Goal: Task Accomplishment & Management: Manage account settings

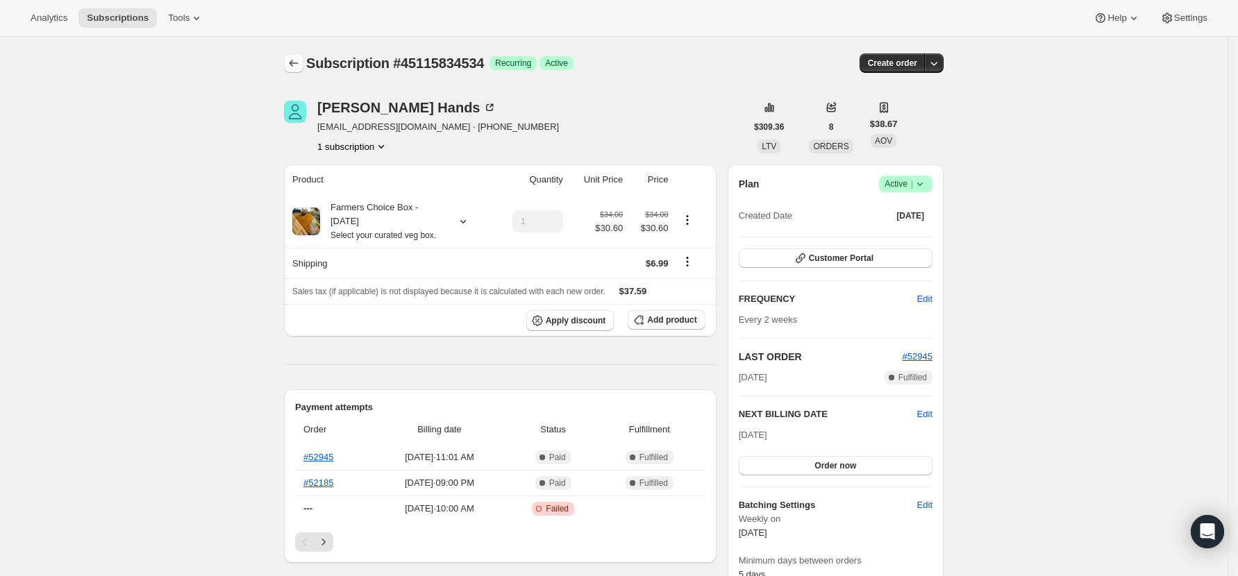
click at [301, 58] on icon "Subscriptions" at bounding box center [294, 63] width 14 height 14
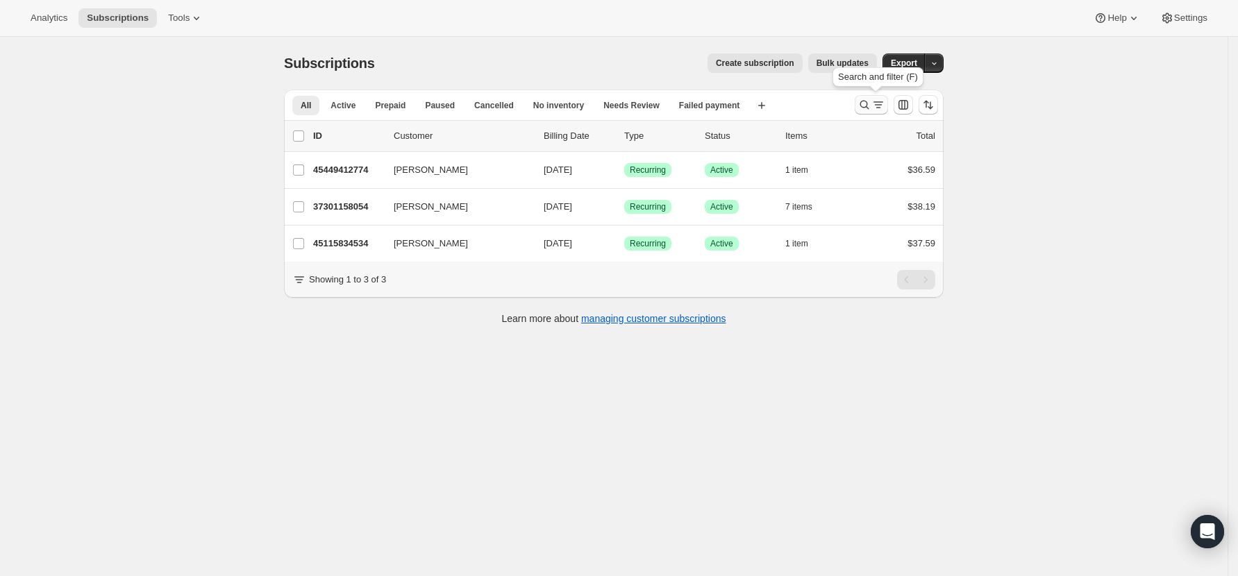
click at [863, 105] on icon "Search and filter results" at bounding box center [864, 105] width 14 height 14
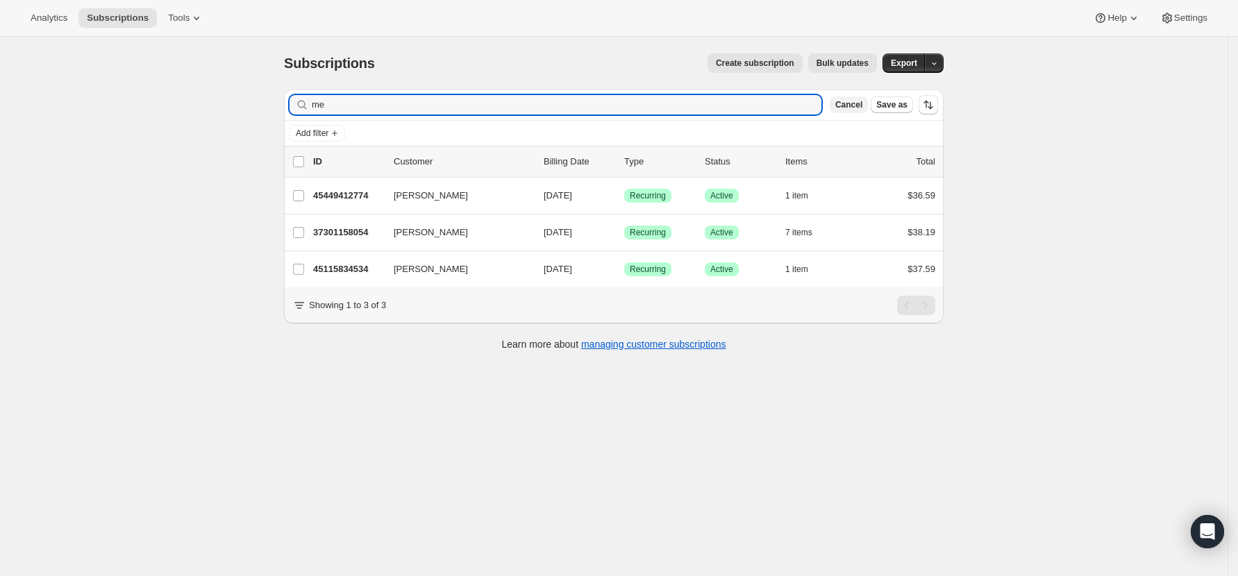
type input "m"
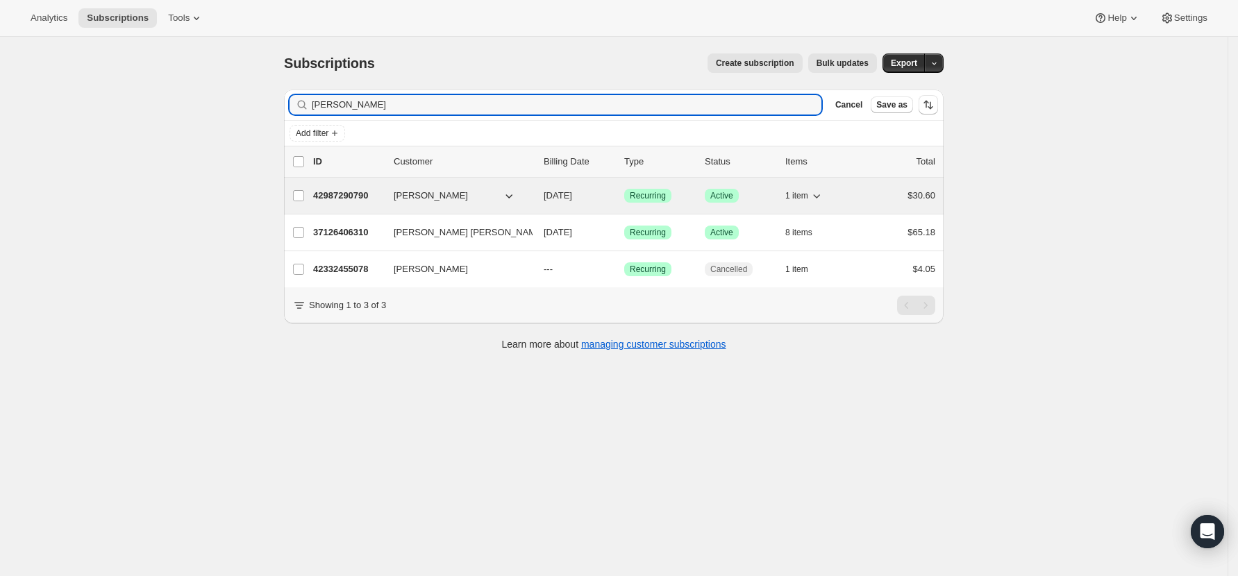
type input "[PERSON_NAME]"
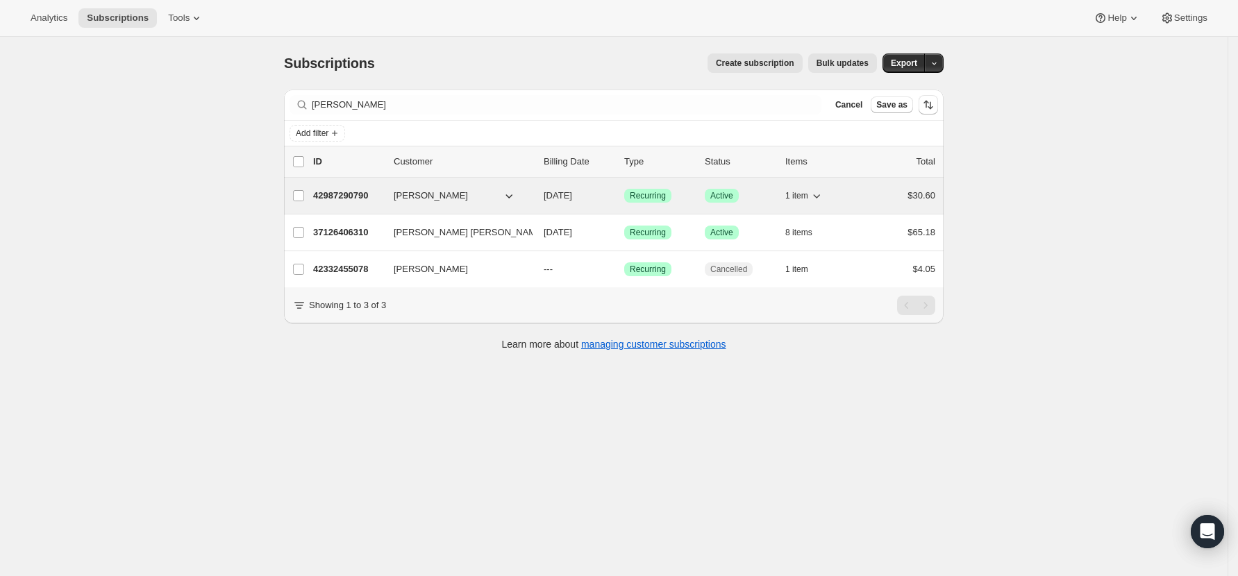
click at [346, 196] on p "42987290790" at bounding box center [347, 196] width 69 height 14
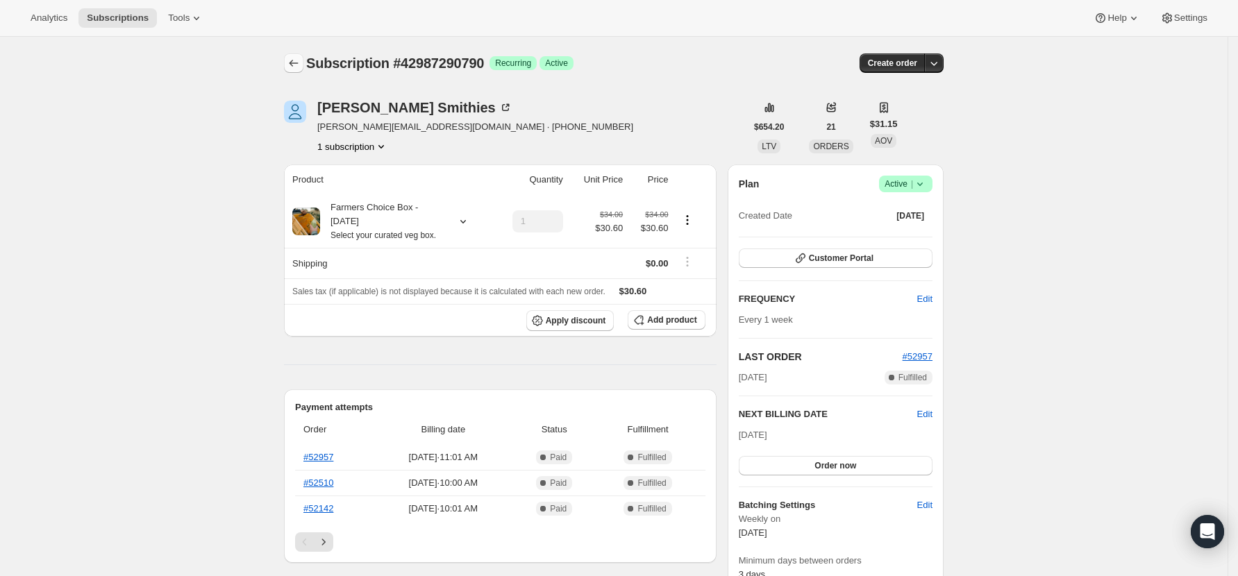
click at [291, 64] on icon "Subscriptions" at bounding box center [294, 63] width 14 height 14
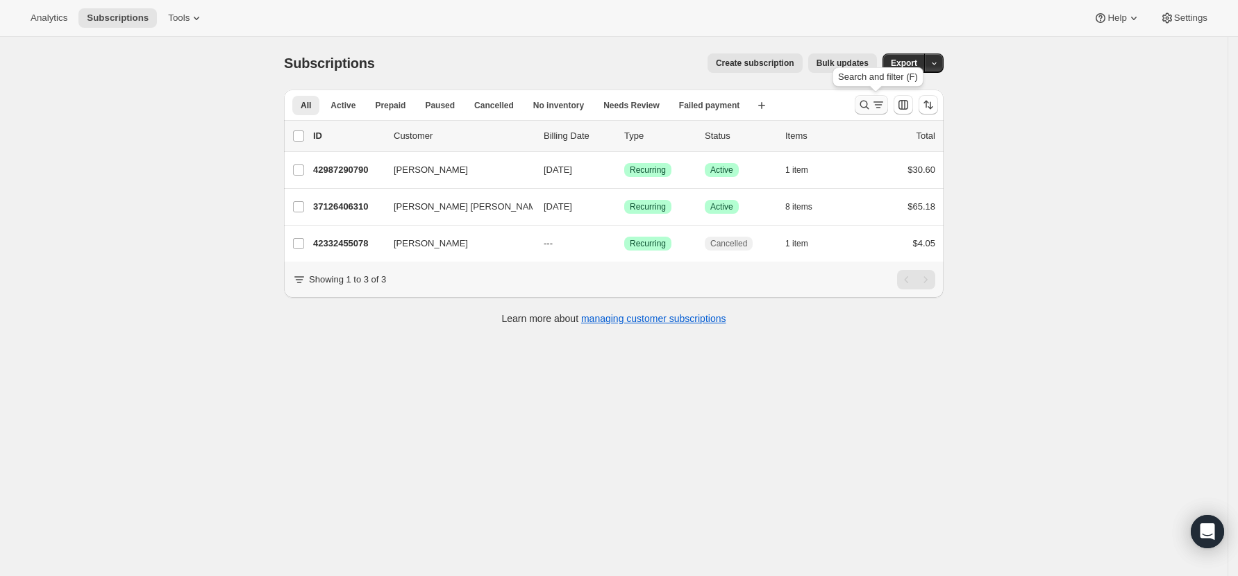
click at [871, 103] on icon "Search and filter results" at bounding box center [864, 105] width 14 height 14
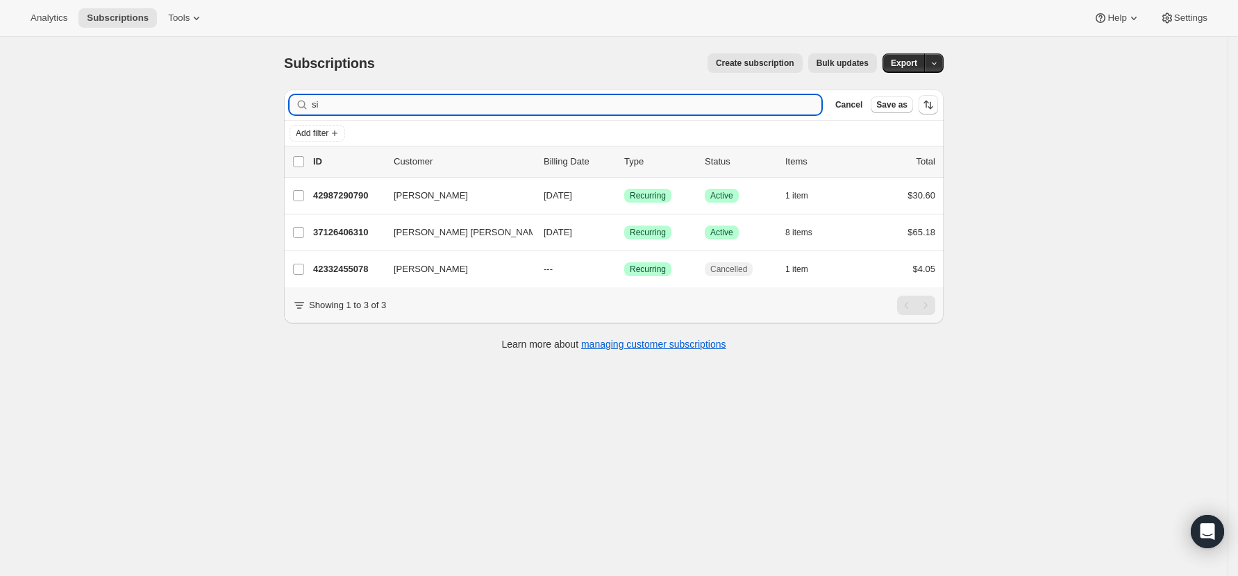
type input "s"
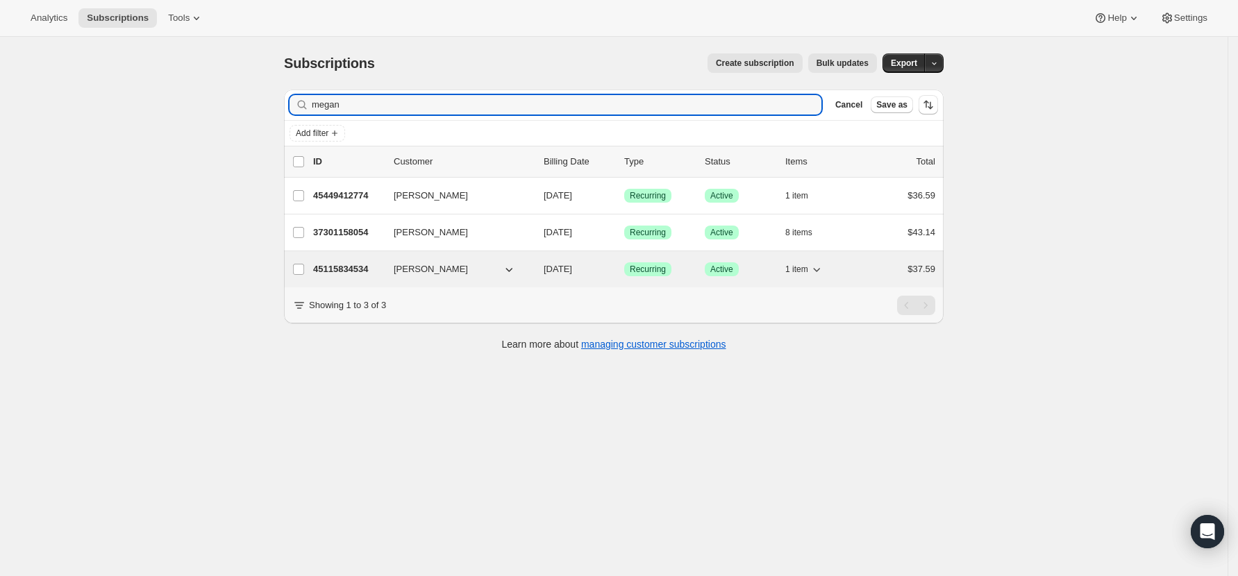
type input "megan"
click at [344, 260] on div "45115834534 [PERSON_NAME] [DATE] Success Recurring Success Active 1 item $37.59" at bounding box center [624, 269] width 622 height 19
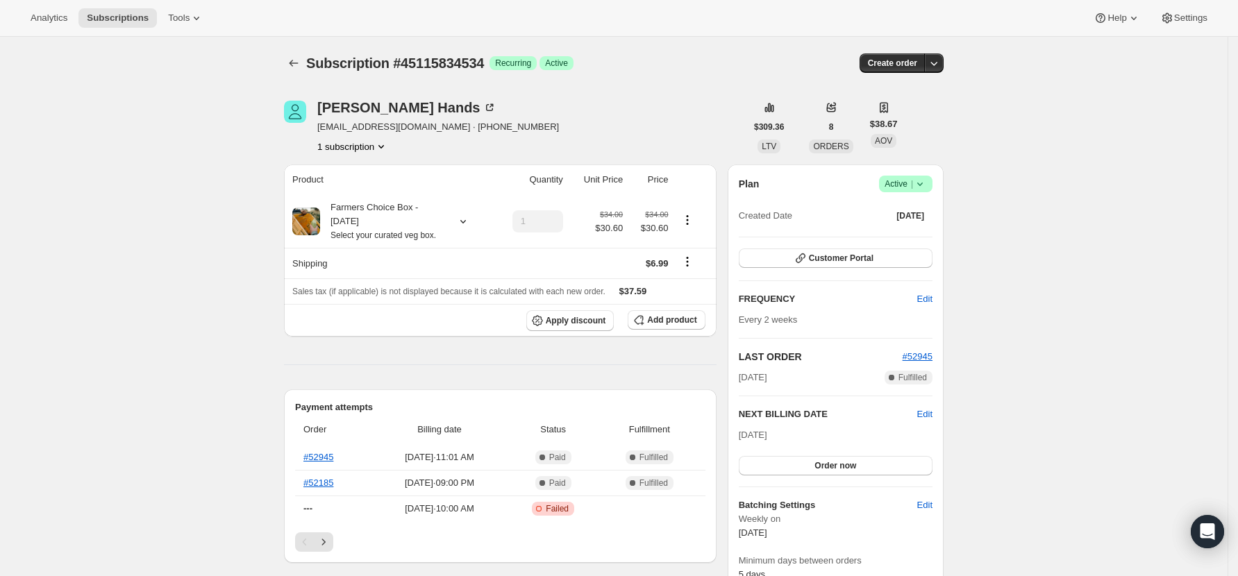
click at [923, 183] on icon at bounding box center [920, 184] width 14 height 14
click at [934, 216] on span "Pause subscription" at bounding box center [910, 211] width 76 height 10
